Goal: Transaction & Acquisition: Purchase product/service

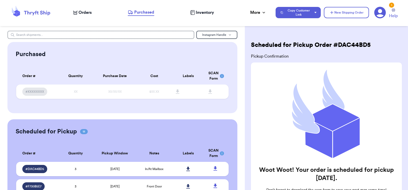
click at [78, 13] on div "Orders" at bounding box center [82, 12] width 18 height 6
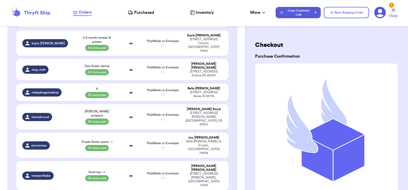
scroll to position [489, 0]
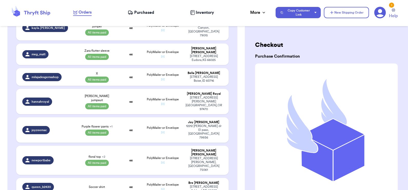
select select "unpaid"
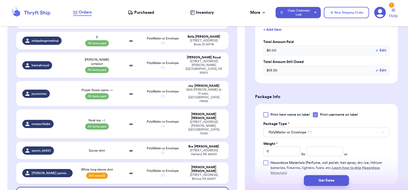
scroll to position [120, 0]
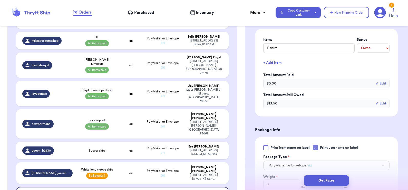
click at [273, 63] on button "+ Add Item" at bounding box center [326, 62] width 130 height 11
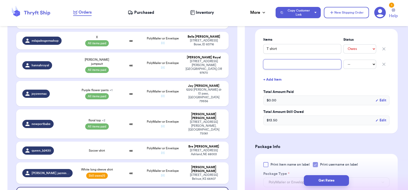
click at [273, 63] on input "text" at bounding box center [302, 64] width 78 height 10
type input "B"
type input "Bo"
type input "Boo"
type input "Book"
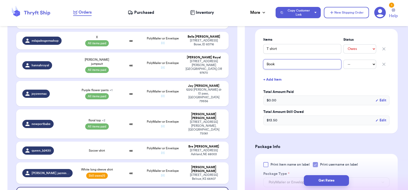
type input "Books"
click at [273, 77] on button "+ Add Item" at bounding box center [326, 79] width 130 height 11
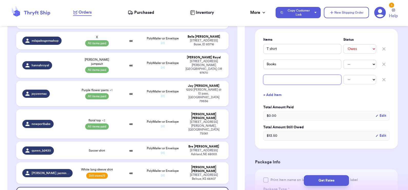
click at [273, 77] on input "text" at bounding box center [302, 80] width 78 height 10
type input "B"
type input "Bl"
type input "Blu"
type input "Blue"
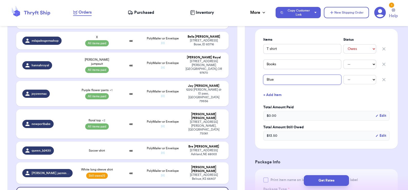
type input "Bluey"
click at [265, 49] on input "T shirt" at bounding box center [302, 49] width 78 height 10
type input "PT shirt"
type input "PuT shirt"
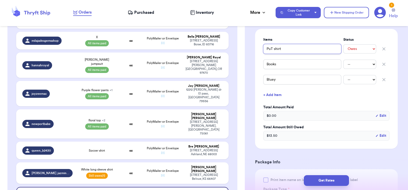
type input "PumT shirt"
type input "PumpT shirt"
type input "PumpkT shirt"
type input "PumpkiT shirt"
type input "PumpkinT shirt"
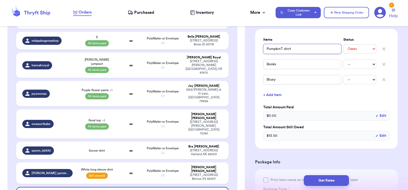
type input "Pumpkin T shirt"
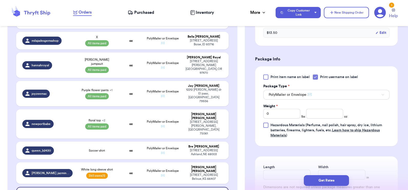
scroll to position [272, 0]
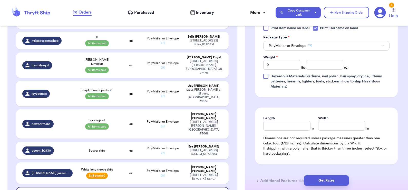
type input "Pumpkin T shirt"
click at [284, 67] on input "0" at bounding box center [281, 65] width 37 height 10
click at [271, 62] on input "0" at bounding box center [281, 65] width 37 height 10
type input "01"
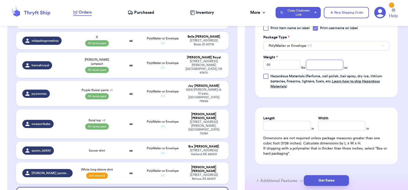
click at [316, 65] on input "number" at bounding box center [324, 65] width 37 height 10
type input "12"
click at [325, 181] on button "Get Rates" at bounding box center [326, 180] width 45 height 11
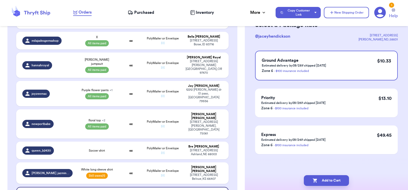
scroll to position [0, 0]
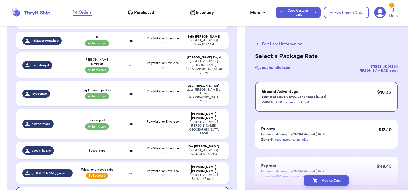
click at [271, 41] on div "Edit Label Information Select a Package Rate @ jaceyhendickson [STREET_ADDRESS]…" at bounding box center [326, 126] width 163 height 191
click at [271, 44] on button "Edit Label Information" at bounding box center [278, 44] width 47 height 6
select select "unpaid"
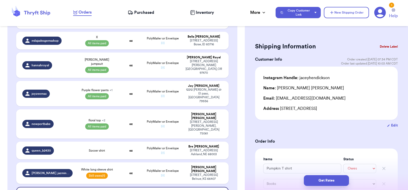
scroll to position [308, 0]
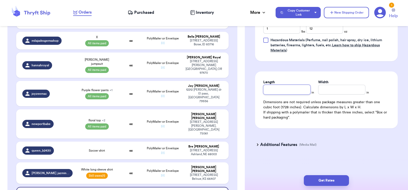
click at [286, 89] on input "Length" at bounding box center [286, 90] width 47 height 10
type input "9"
type input "8"
click at [322, 181] on button "Get Rates" at bounding box center [326, 180] width 45 height 11
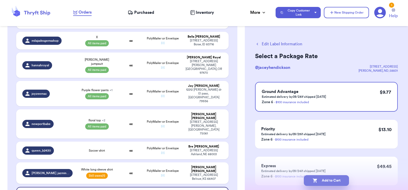
click at [321, 183] on button "Add to Cart" at bounding box center [326, 180] width 45 height 11
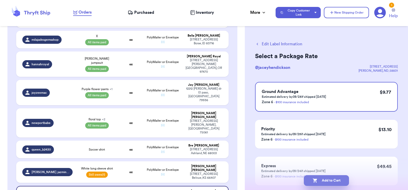
select select "paid"
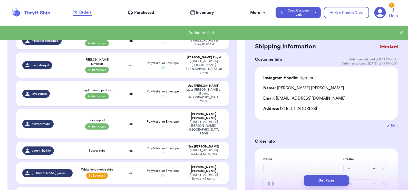
scroll to position [610, 0]
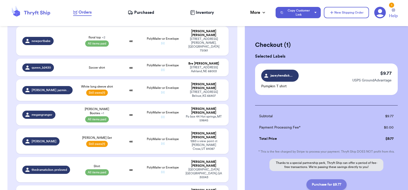
click at [327, 185] on button "Purchase for $9.77" at bounding box center [326, 184] width 40 height 11
checkbox input "false"
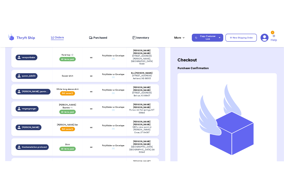
scroll to position [590, 0]
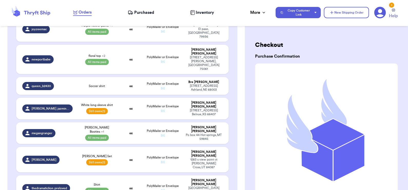
click at [147, 13] on span "Purchased" at bounding box center [144, 12] width 20 height 6
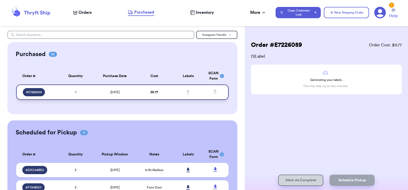
click at [165, 96] on td "$ 9.77" at bounding box center [154, 92] width 34 height 15
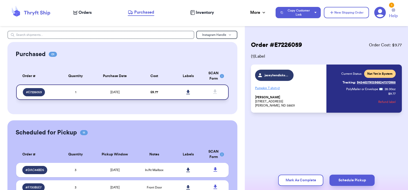
click at [186, 91] on icon at bounding box center [188, 92] width 4 height 5
